Goal: Task Accomplishment & Management: Complete application form

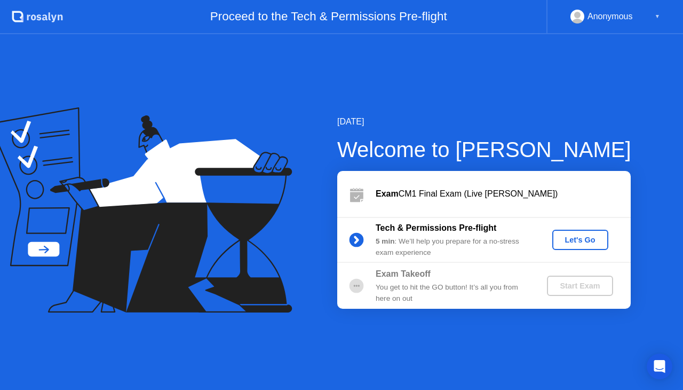
click at [567, 243] on div "Let's Go" at bounding box center [581, 239] width 48 height 9
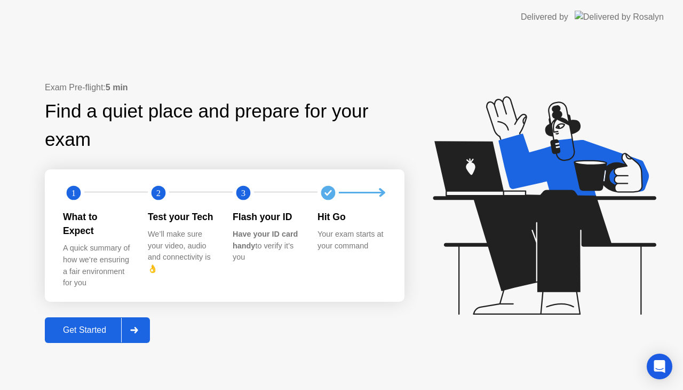
click at [133, 327] on icon at bounding box center [134, 330] width 8 height 6
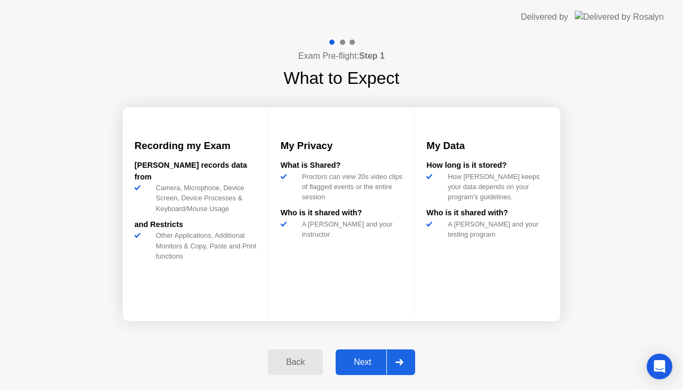
click at [379, 360] on div "Next" at bounding box center [363, 362] width 48 height 10
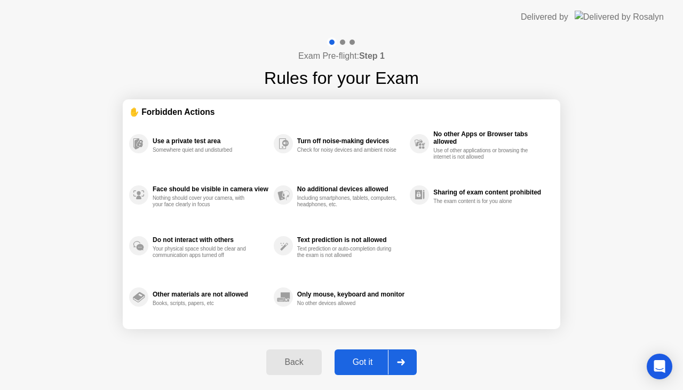
click at [379, 359] on div "Got it" at bounding box center [363, 362] width 50 height 10
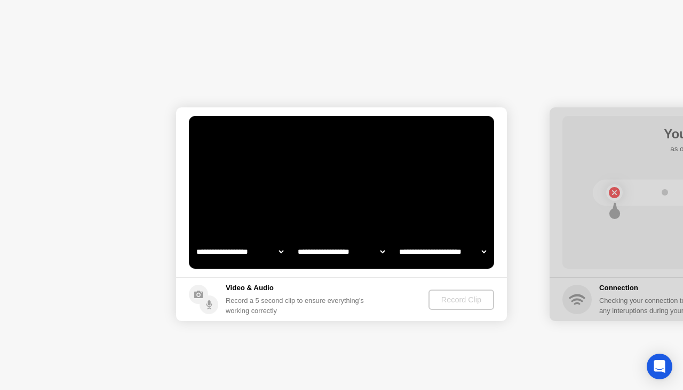
select select "**********"
select select "*******"
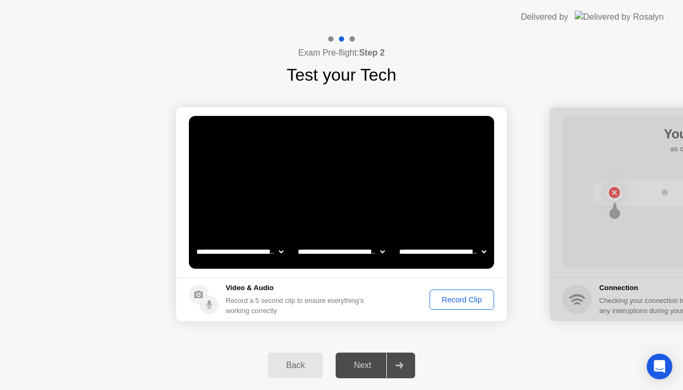
click at [436, 301] on div "Record Clip" at bounding box center [462, 299] width 57 height 9
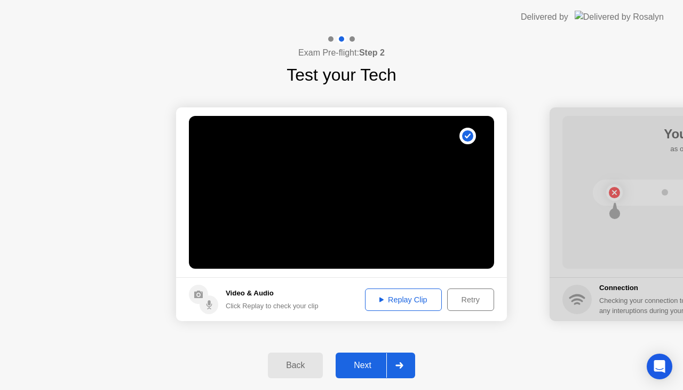
click at [391, 304] on div "Replay Clip" at bounding box center [403, 299] width 69 height 9
click at [372, 366] on div "Next" at bounding box center [363, 365] width 48 height 10
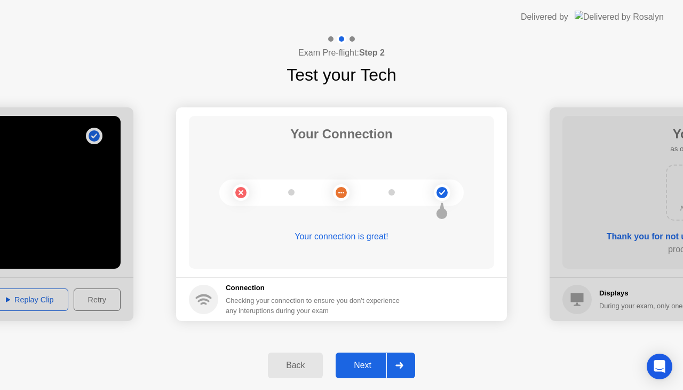
click at [350, 360] on div "Next" at bounding box center [363, 365] width 48 height 10
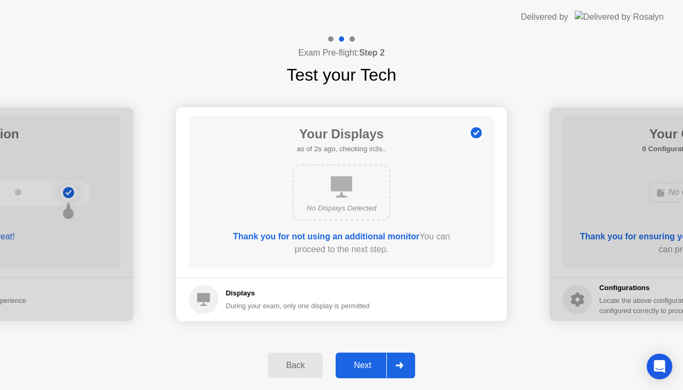
click at [354, 363] on div "Next" at bounding box center [363, 365] width 48 height 10
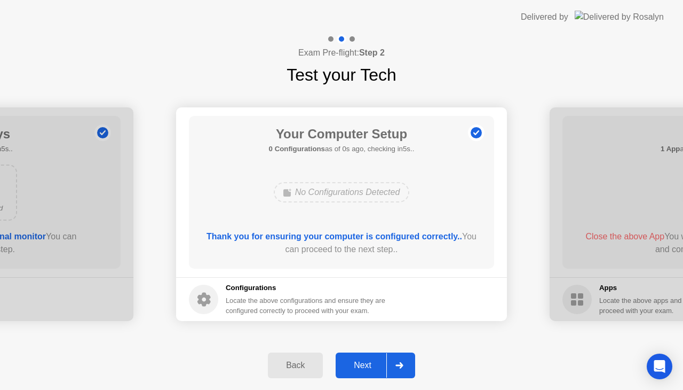
click at [354, 363] on div "Next" at bounding box center [363, 365] width 48 height 10
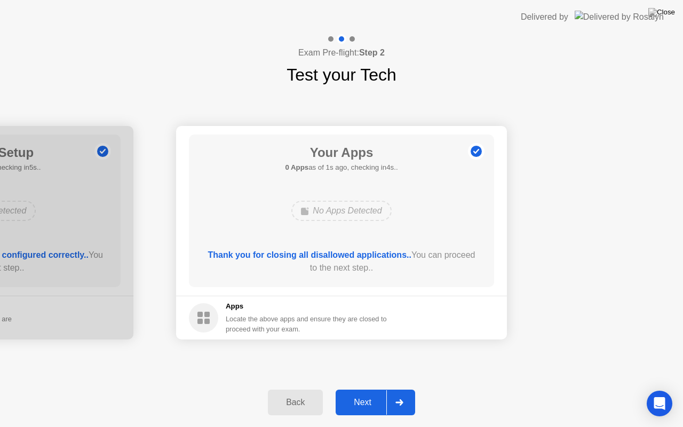
click at [361, 389] on div "Next" at bounding box center [363, 403] width 48 height 10
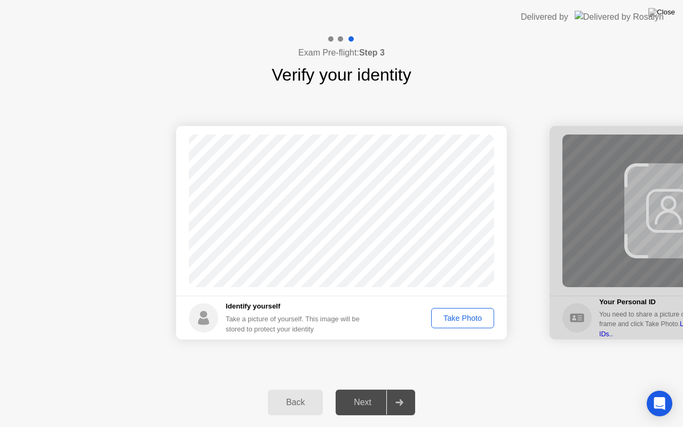
click at [453, 319] on div "Take Photo" at bounding box center [463, 318] width 56 height 9
click at [355, 389] on div "Next" at bounding box center [363, 403] width 48 height 10
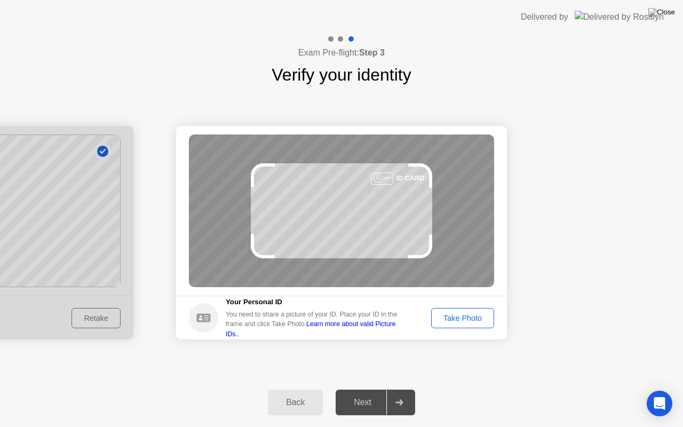
click at [442, 321] on div "Take Photo" at bounding box center [463, 318] width 56 height 9
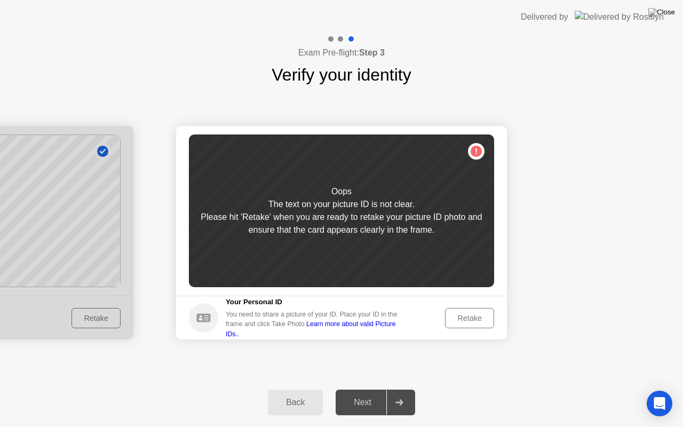
click at [476, 319] on div "Retake" at bounding box center [470, 318] width 42 height 9
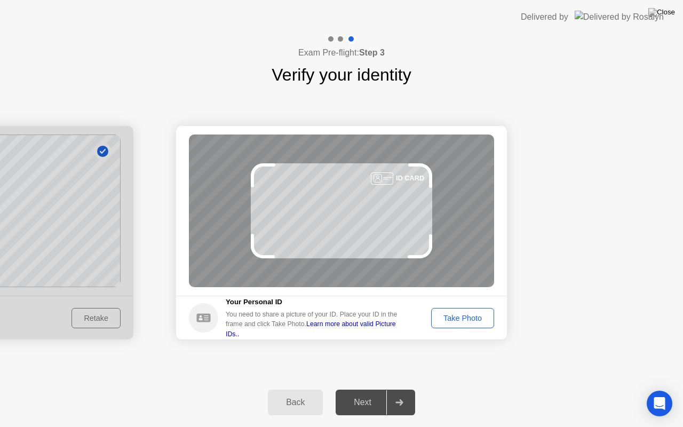
click at [476, 319] on div "Take Photo" at bounding box center [463, 318] width 56 height 9
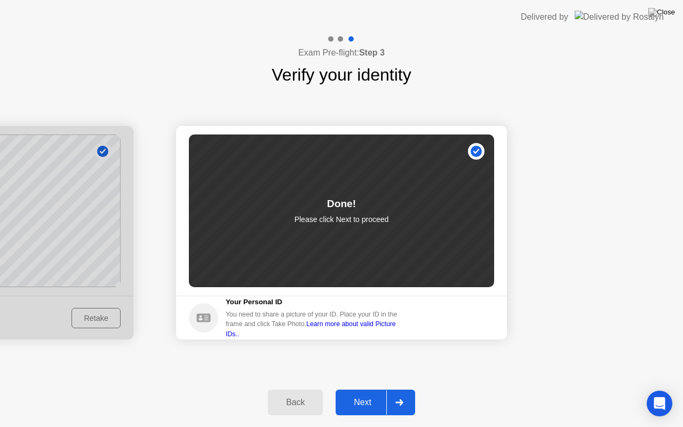
click at [364, 389] on div "Next" at bounding box center [363, 403] width 48 height 10
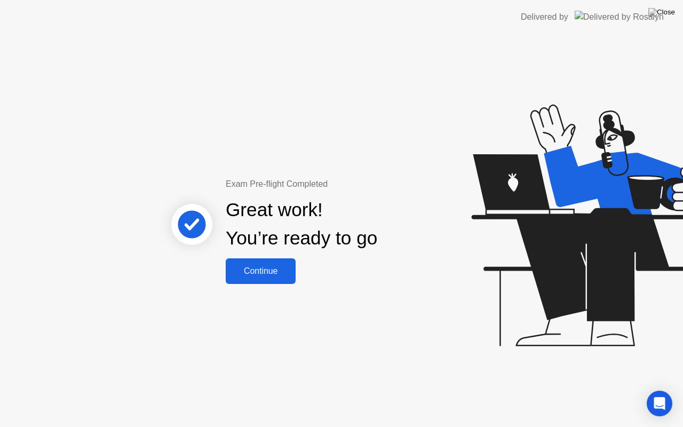
click at [271, 276] on div "Continue" at bounding box center [261, 271] width 64 height 10
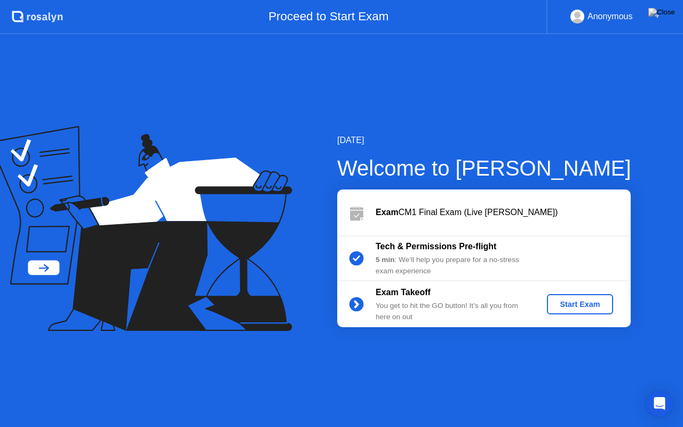
click at [572, 306] on div "Start Exam" at bounding box center [580, 304] width 57 height 9
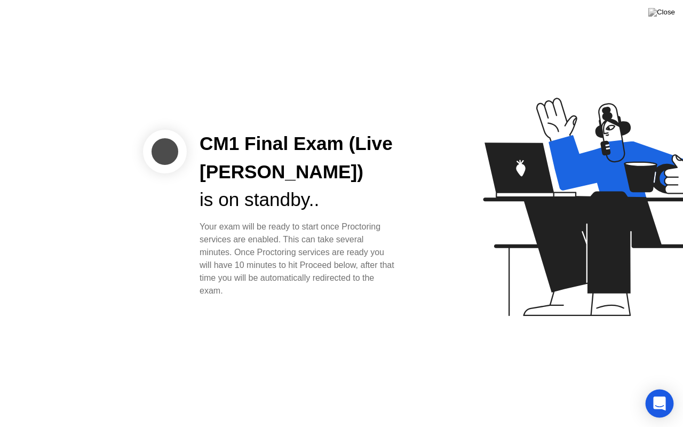
click at [656, 389] on div "Open Intercom Messenger" at bounding box center [660, 404] width 28 height 28
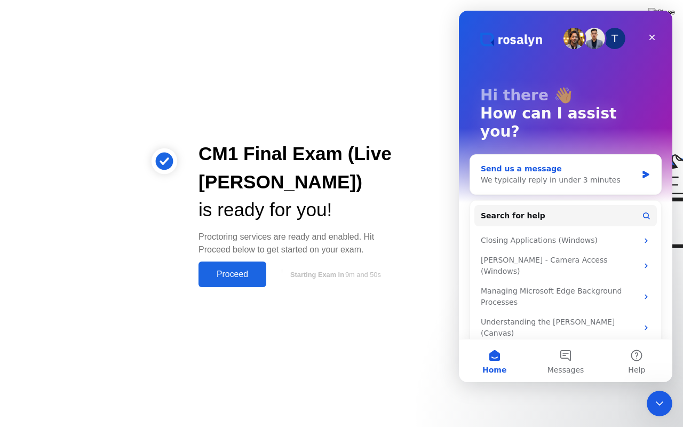
click at [530, 163] on div "Send us a message" at bounding box center [559, 168] width 156 height 11
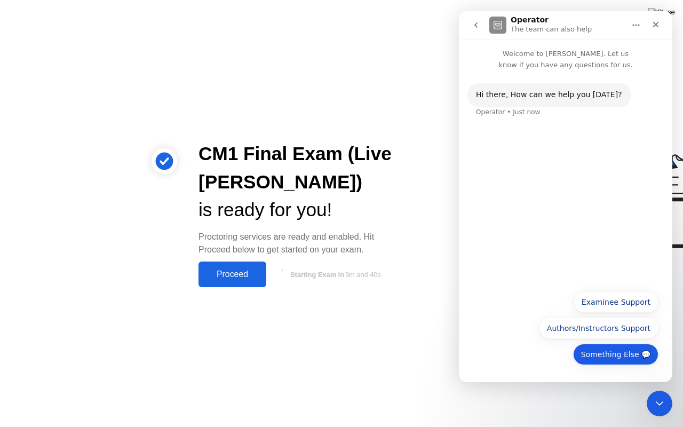
click at [637, 356] on button "Something Else 💬" at bounding box center [615, 354] width 85 height 21
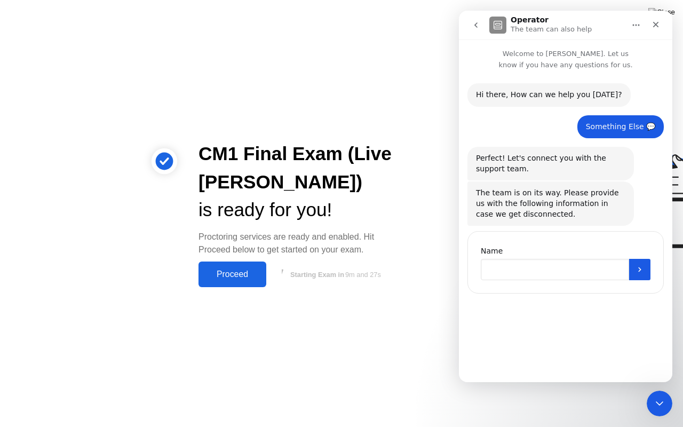
click at [563, 268] on input "Name" at bounding box center [555, 269] width 148 height 21
type input "*"
type input "**********"
click at [635, 273] on button "Submit" at bounding box center [640, 269] width 21 height 21
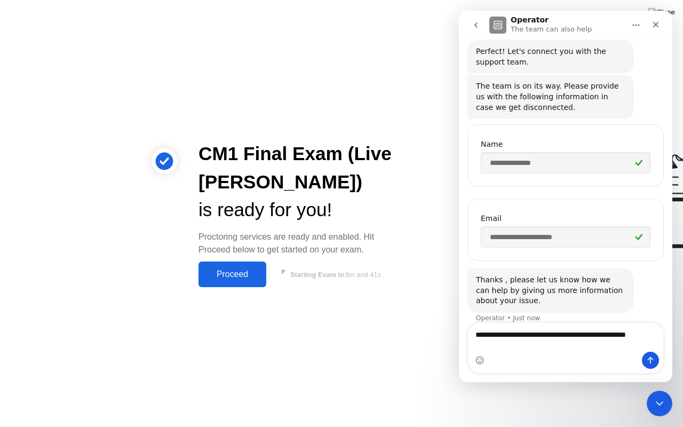
scroll to position [117, 0]
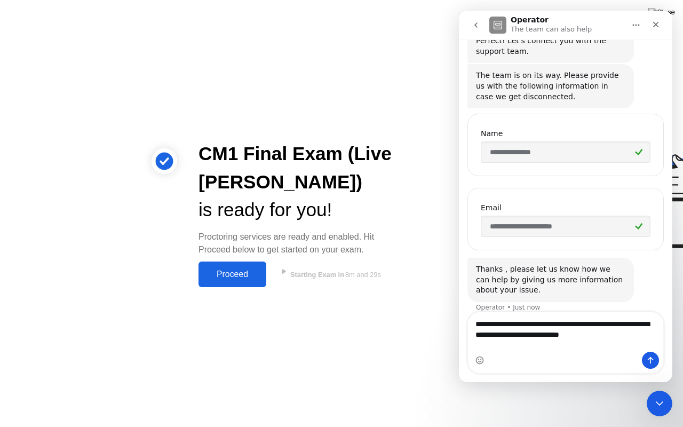
type textarea "**********"
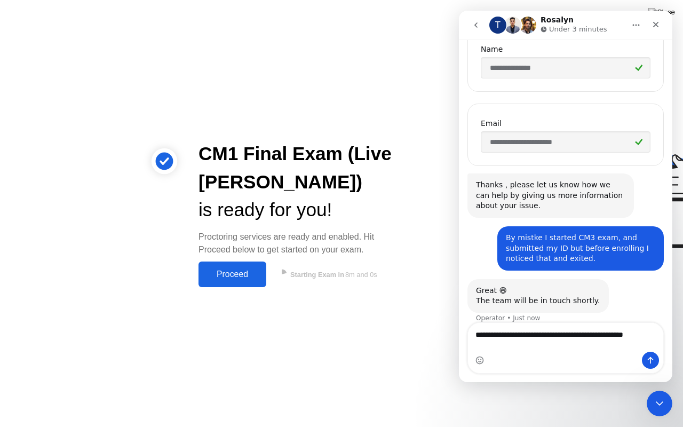
scroll to position [213, 0]
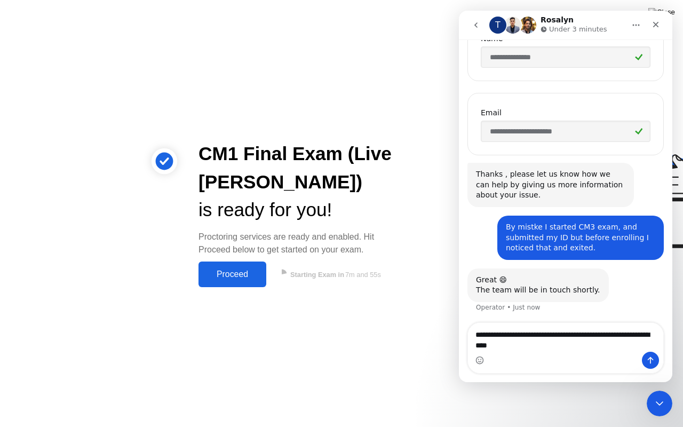
type textarea "**********"
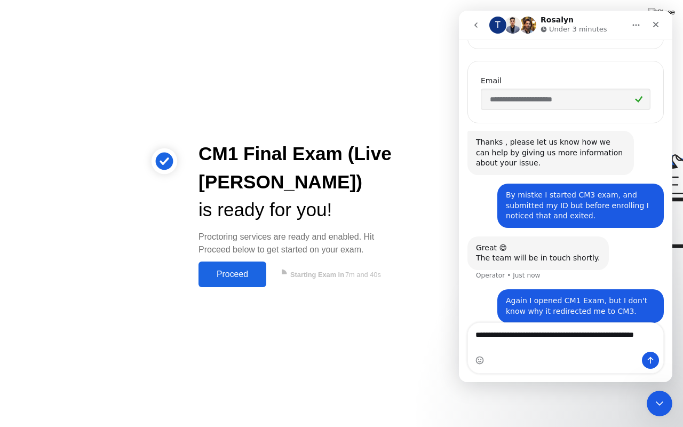
scroll to position [255, 0]
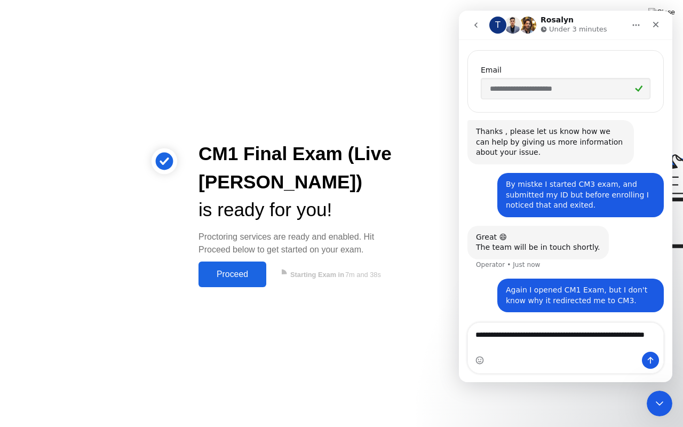
type textarea "**********"
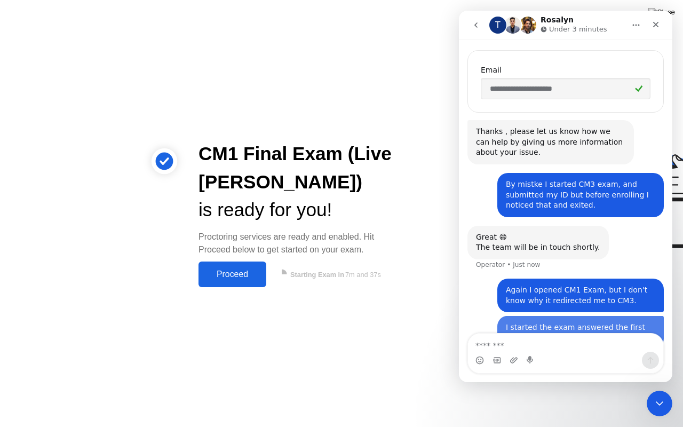
scroll to position [279, 0]
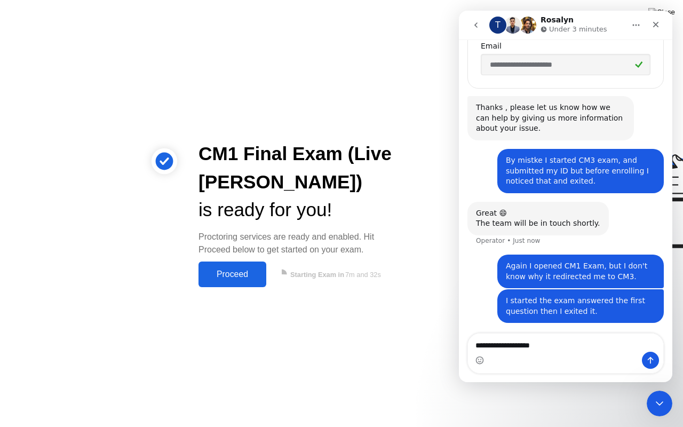
type textarea "**********"
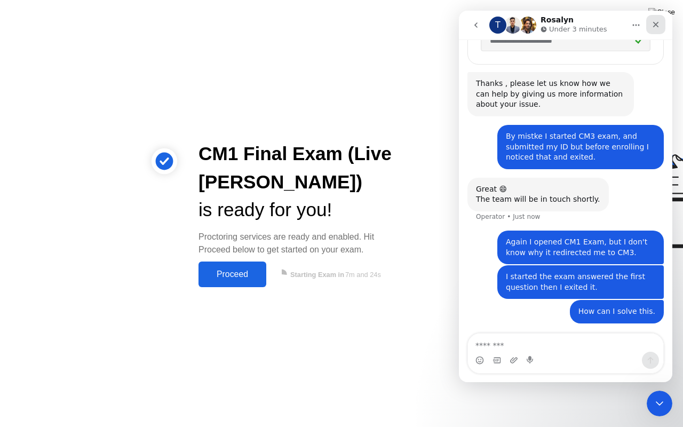
click at [654, 25] on icon "Close" at bounding box center [656, 24] width 9 height 9
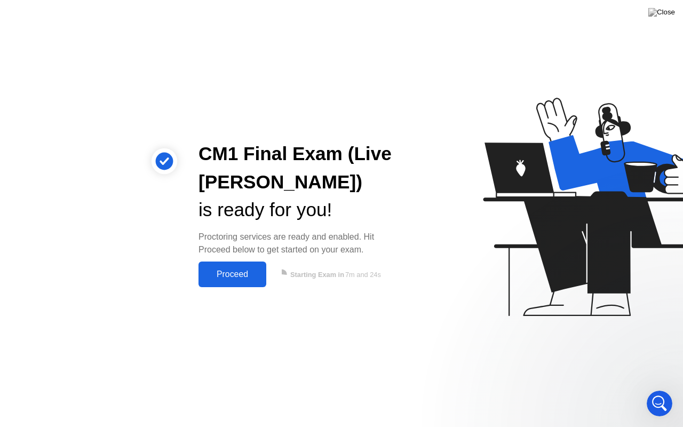
scroll to position [268, 0]
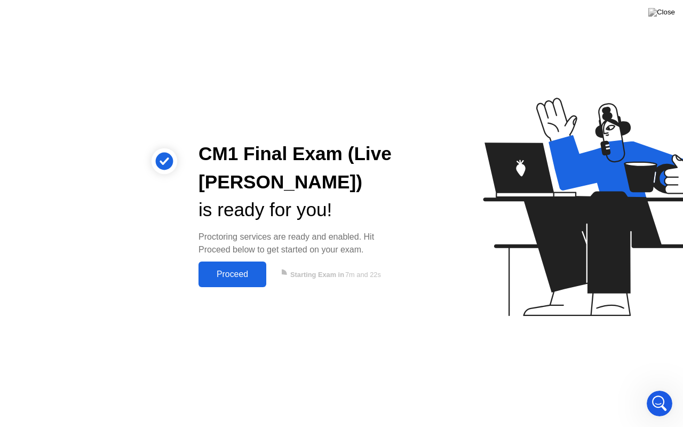
click at [242, 272] on div "Proceed" at bounding box center [232, 275] width 61 height 10
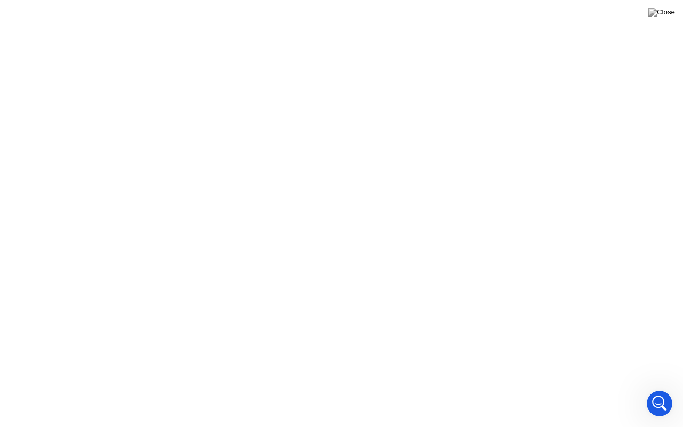
scroll to position [327, 0]
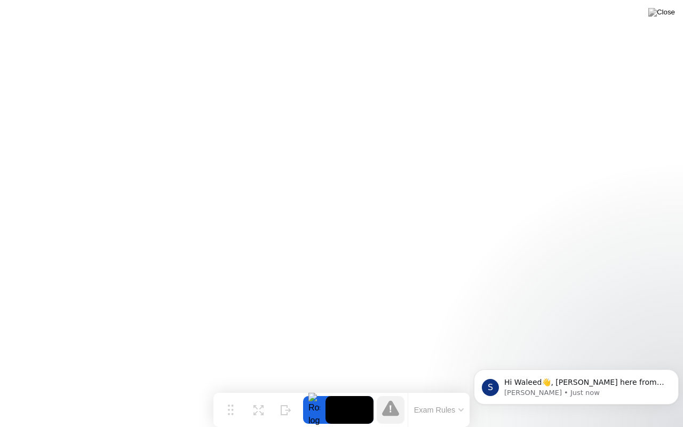
click at [560, 389] on div "S Hi Waleed👋, [PERSON_NAME] here from [PERSON_NAME] Support Team. [PERSON_NAME]…" at bounding box center [576, 387] width 205 height 35
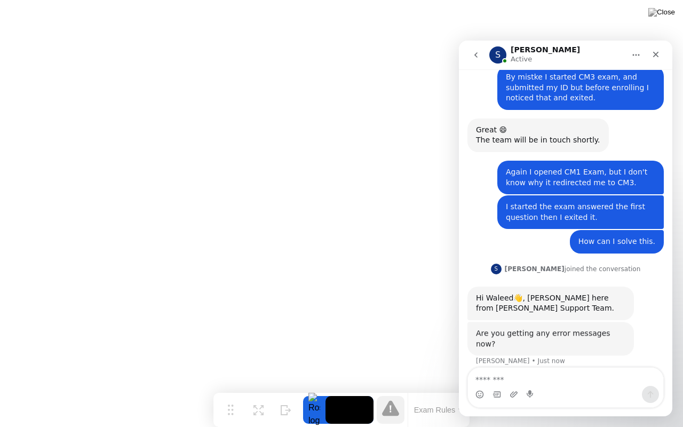
scroll to position [390, 0]
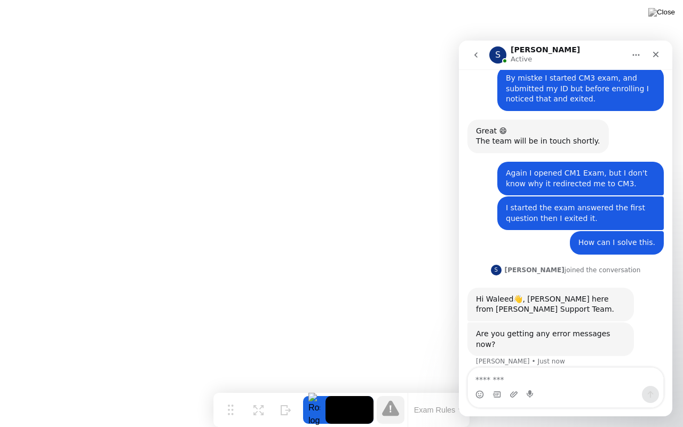
click at [482, 54] on button "go back" at bounding box center [476, 55] width 20 height 20
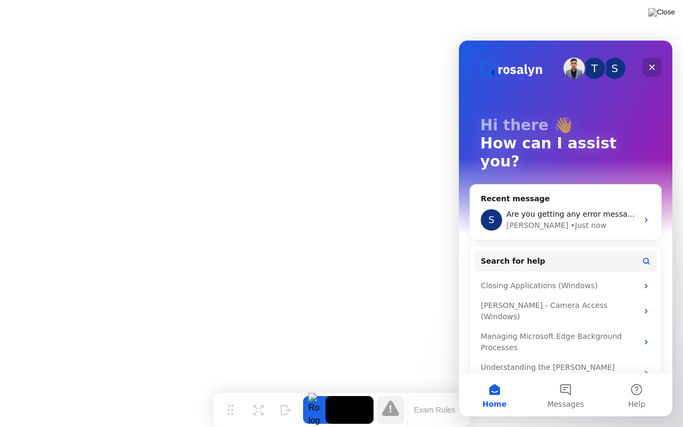
click at [649, 66] on icon "Close" at bounding box center [652, 67] width 9 height 9
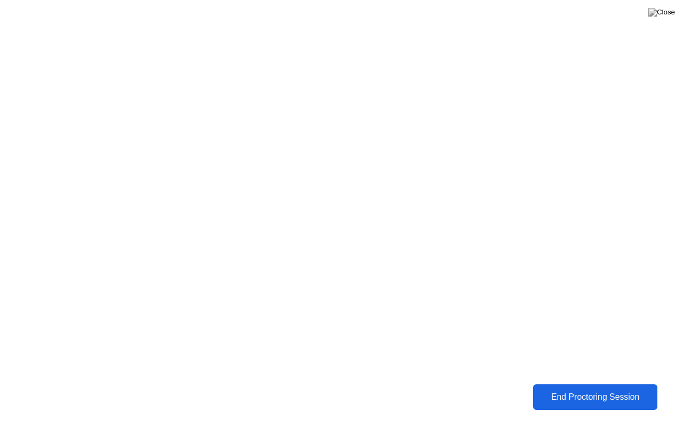
click at [549, 389] on div "End Proctoring Session" at bounding box center [596, 397] width 118 height 10
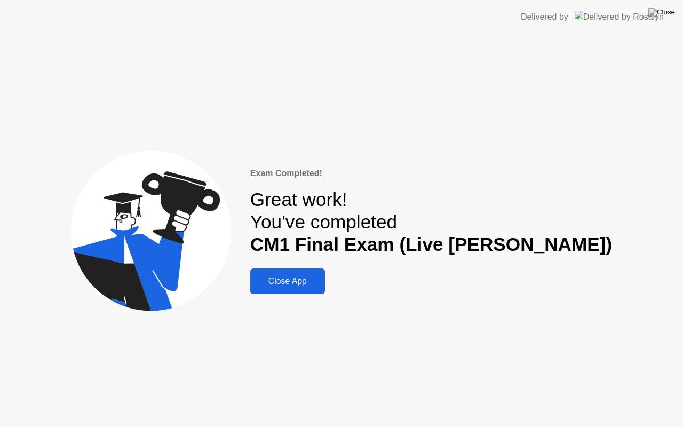
click at [322, 278] on div "Close App" at bounding box center [288, 282] width 68 height 10
